Goal: Task Accomplishment & Management: Use online tool/utility

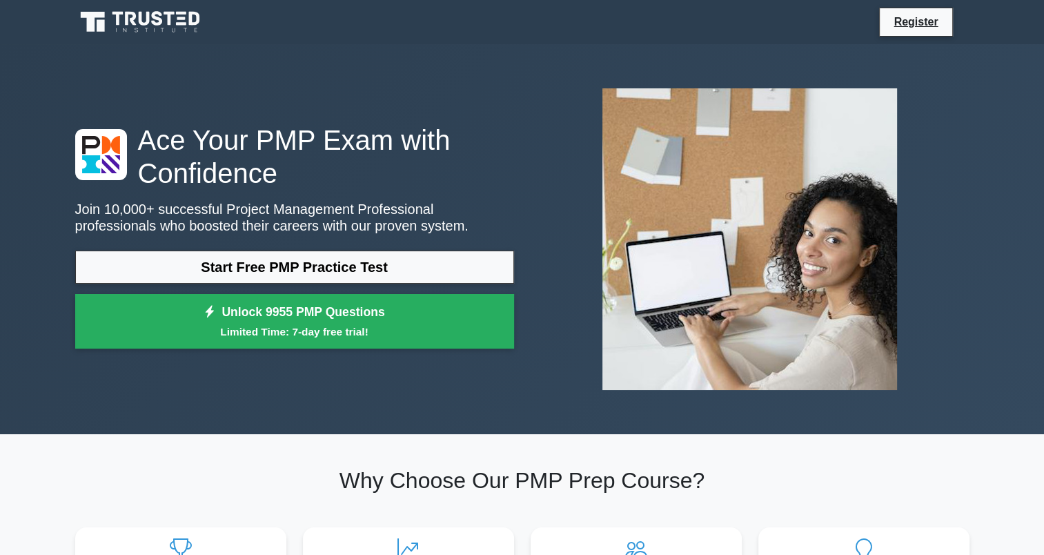
click at [339, 275] on link "Start Free PMP Practice Test" at bounding box center [294, 266] width 439 height 33
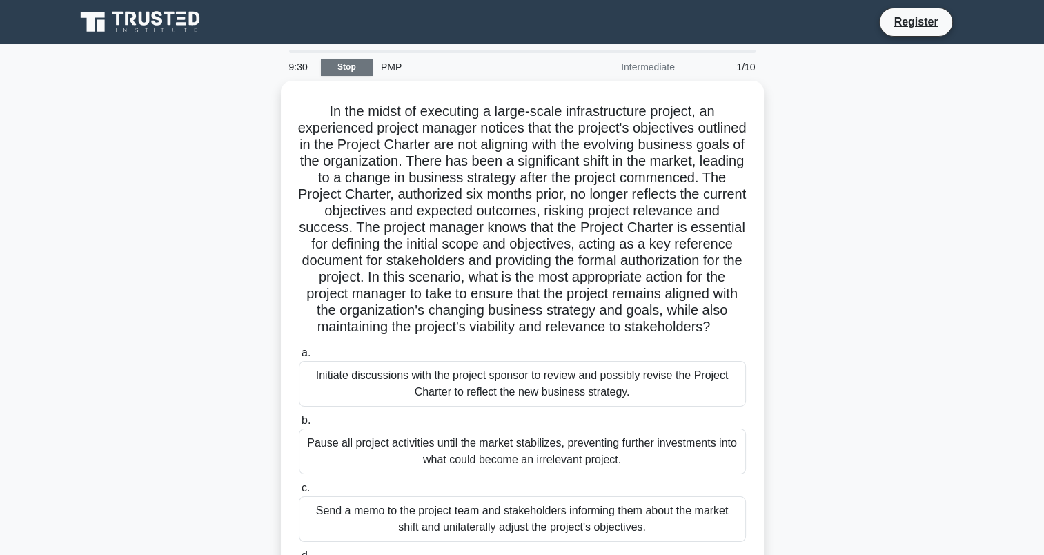
click at [355, 65] on link "Stop" at bounding box center [347, 67] width 52 height 17
